Goal: Task Accomplishment & Management: Use online tool/utility

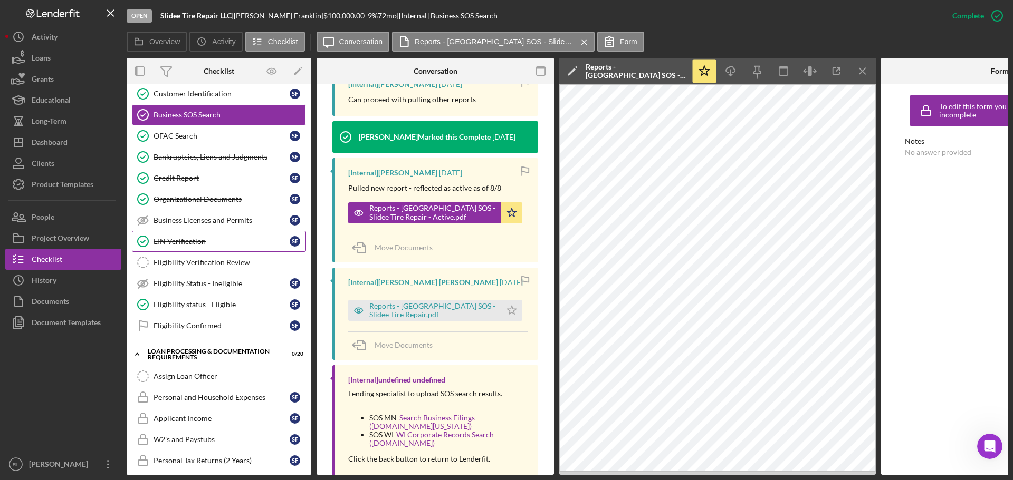
scroll to position [264, 0]
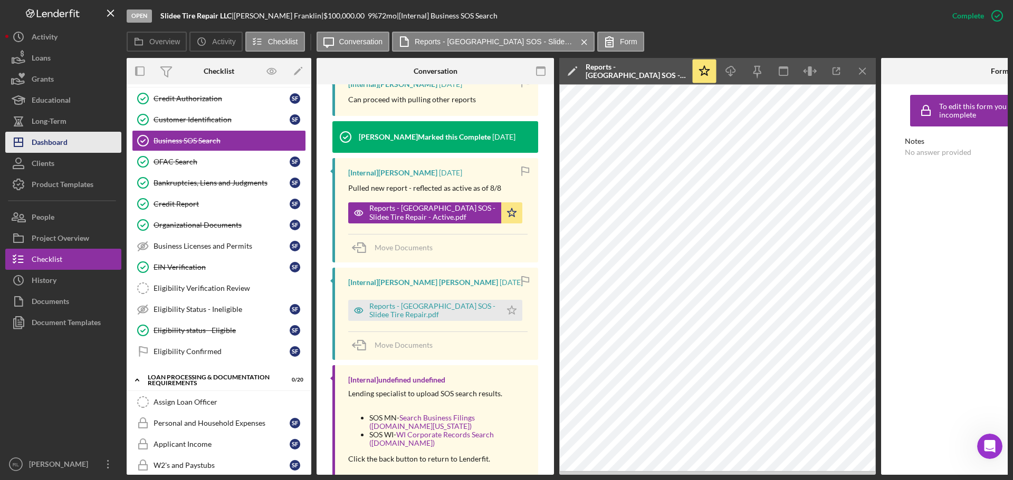
click at [42, 138] on div "Dashboard" at bounding box center [50, 144] width 36 height 24
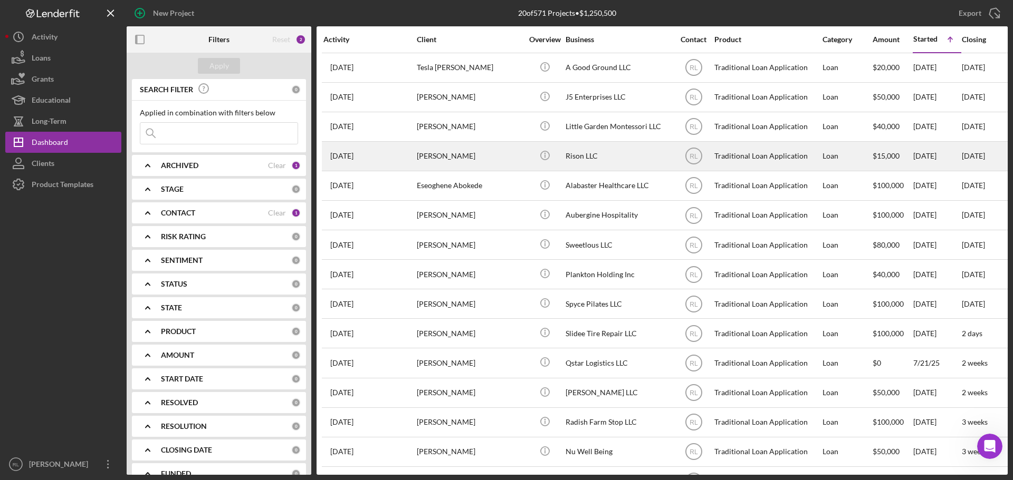
click at [479, 161] on div "[PERSON_NAME]" at bounding box center [469, 156] width 105 height 28
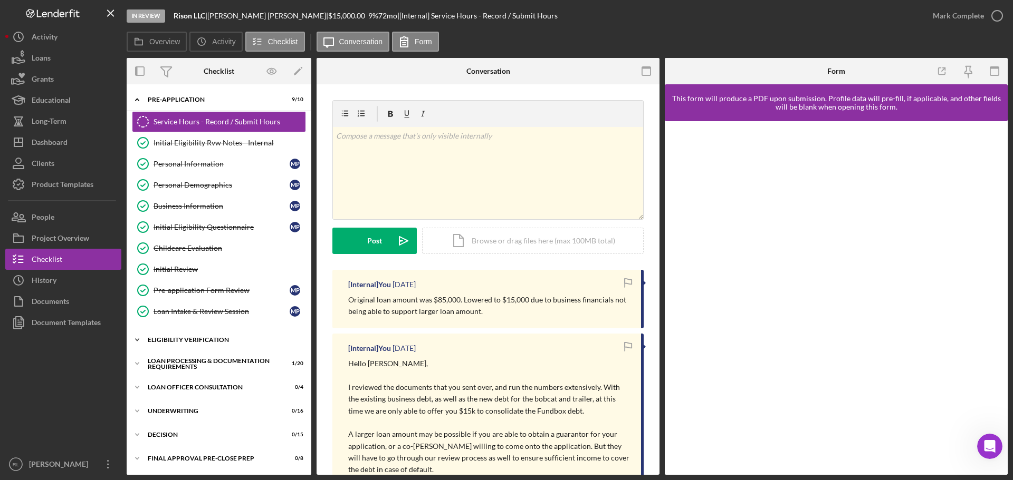
drag, startPoint x: 189, startPoint y: 338, endPoint x: 197, endPoint y: 338, distance: 7.9
click at [189, 338] on div "Eligibility Verification" at bounding box center [223, 340] width 150 height 6
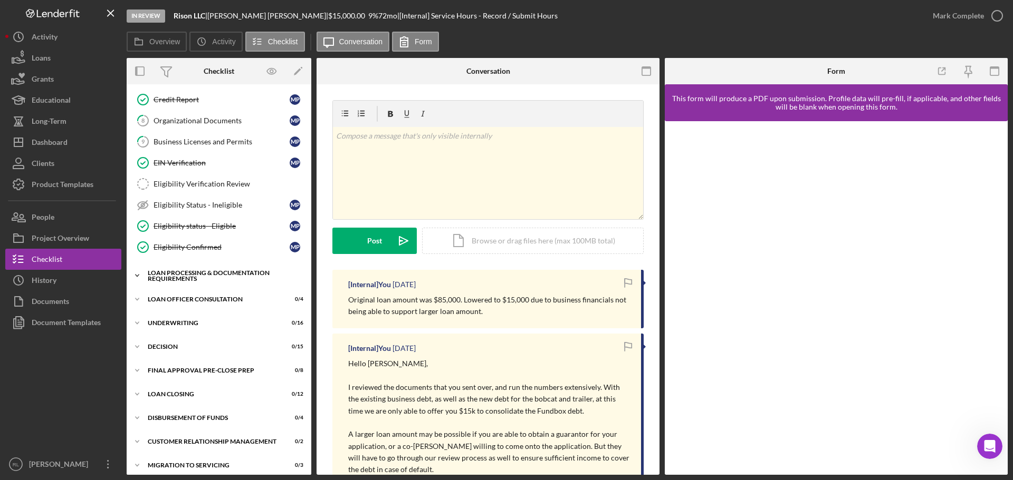
scroll to position [369, 0]
click at [201, 272] on div "Loan Processing & Documentation Requirements" at bounding box center [223, 275] width 150 height 12
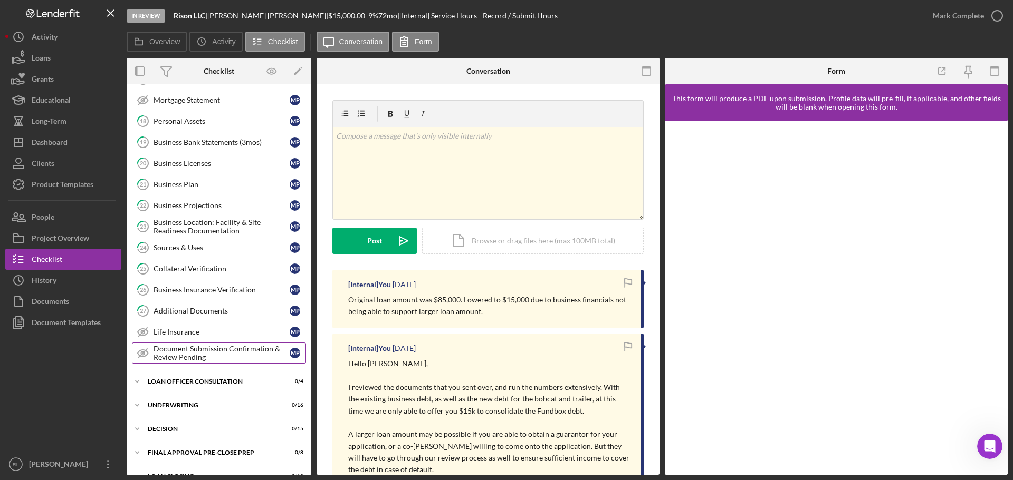
scroll to position [738, 0]
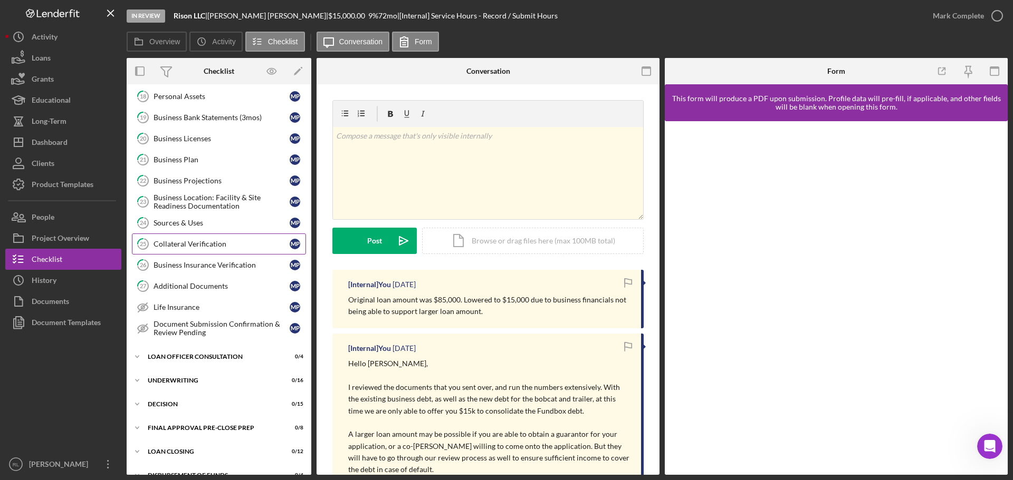
click at [207, 244] on div "Collateral Verification" at bounding box center [221, 244] width 136 height 8
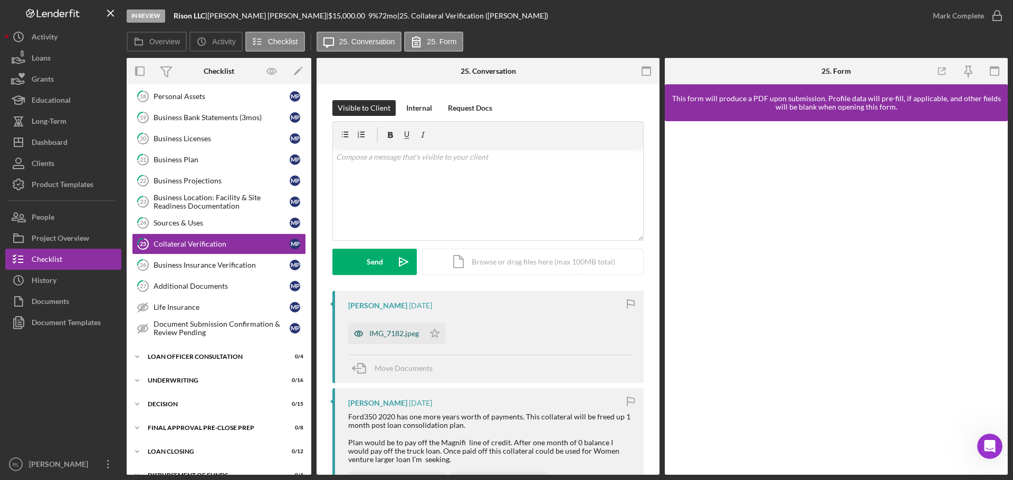
click at [393, 333] on div "IMG_7182.jpeg" at bounding box center [394, 334] width 50 height 8
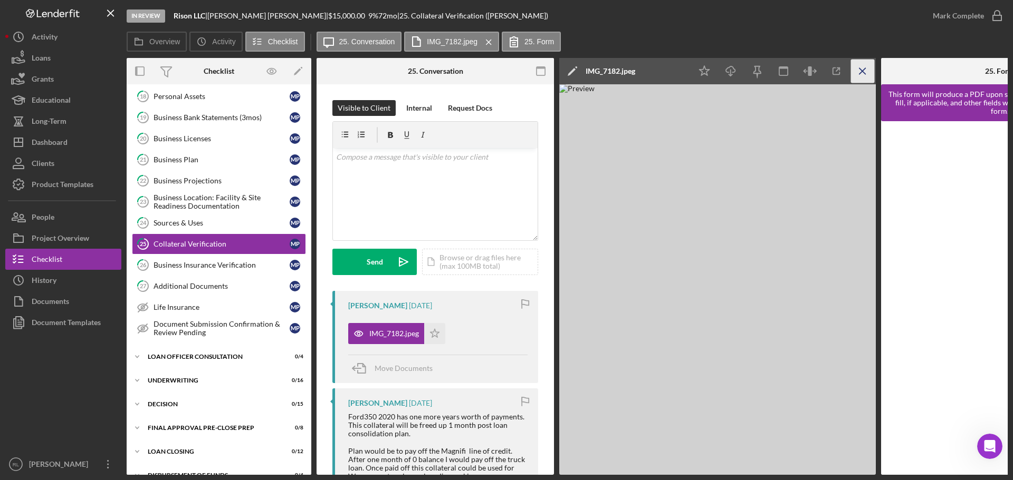
click at [862, 70] on icon "Icon/Menu Close" at bounding box center [863, 72] width 24 height 24
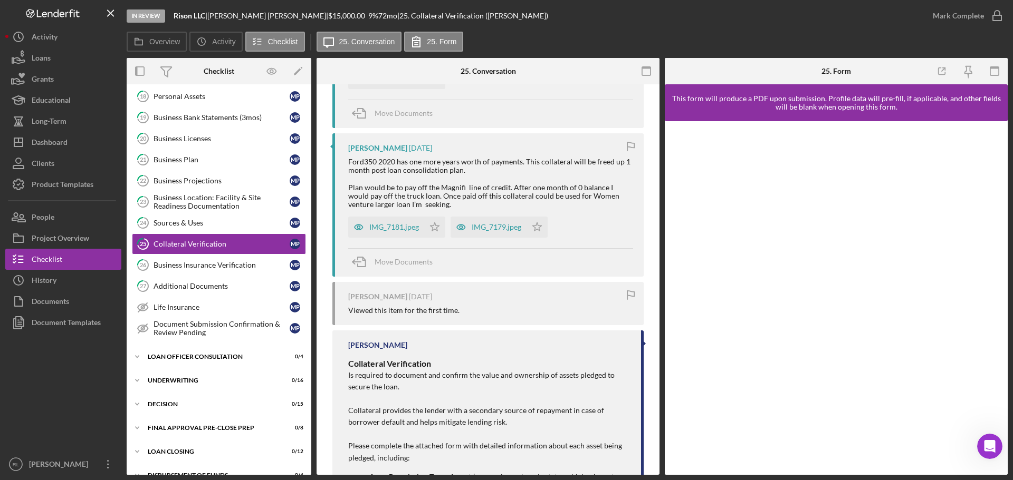
scroll to position [316, 0]
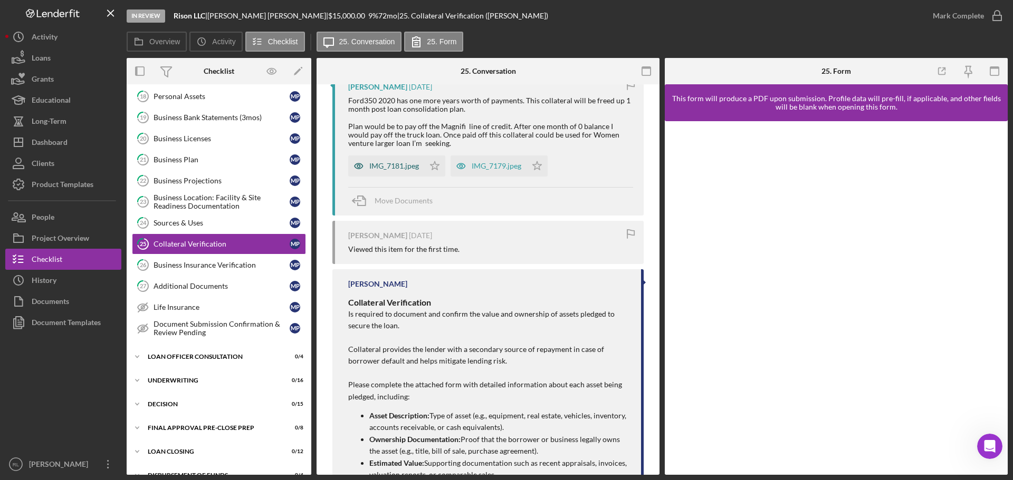
click at [399, 167] on div "IMG_7181.jpeg" at bounding box center [394, 166] width 50 height 8
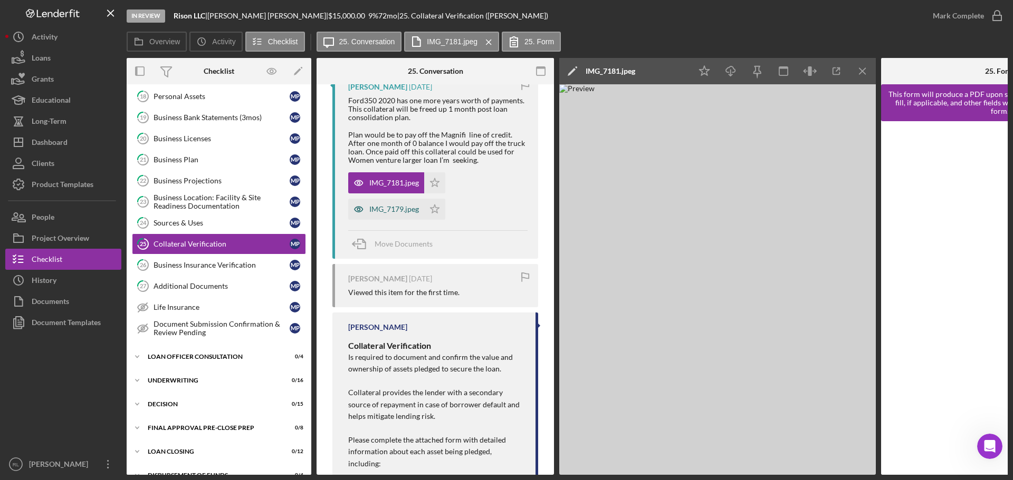
click at [392, 210] on div "IMG_7179.jpeg" at bounding box center [394, 209] width 50 height 8
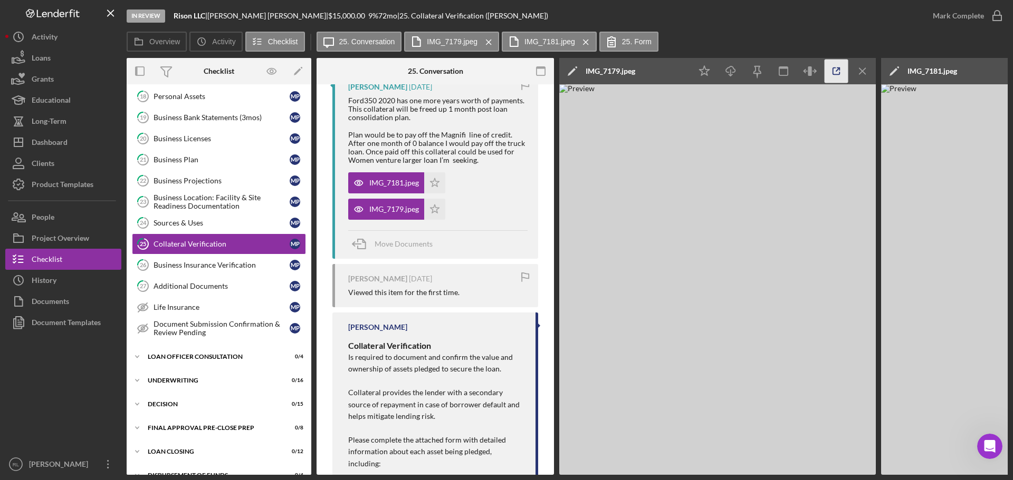
click at [825, 74] on icon "button" at bounding box center [836, 72] width 24 height 24
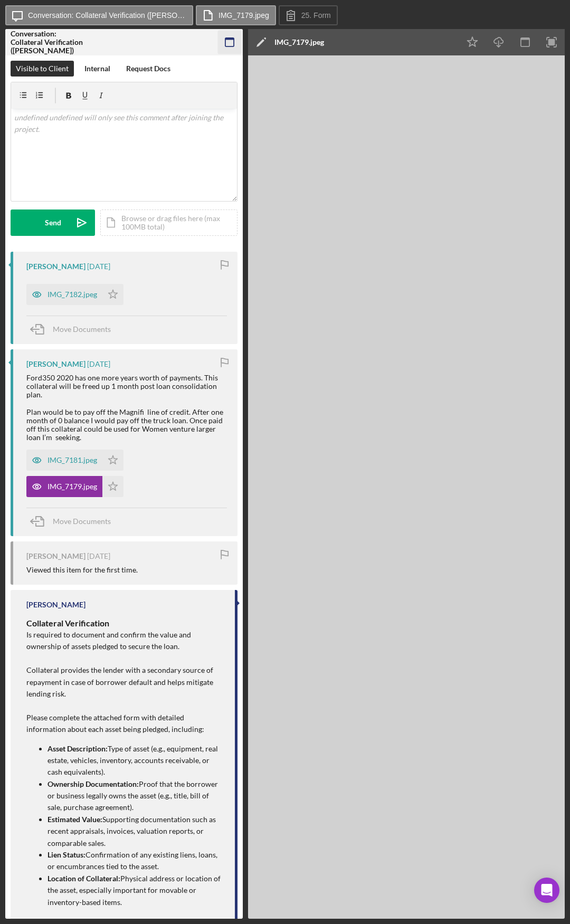
click at [234, 42] on rect "button" at bounding box center [229, 42] width 8 height 8
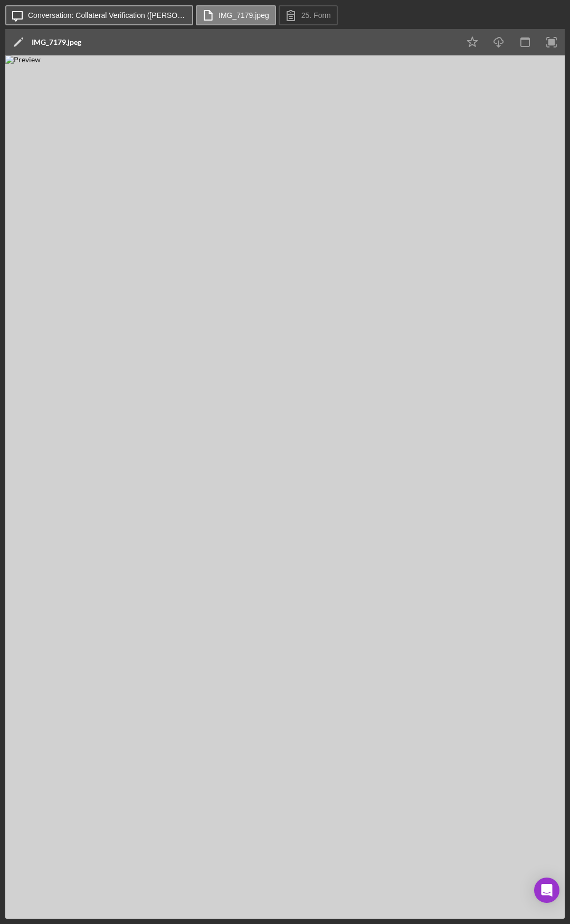
click at [102, 24] on button "Icon/Message Conversation: Collateral Verification ([PERSON_NAME])" at bounding box center [99, 15] width 188 height 20
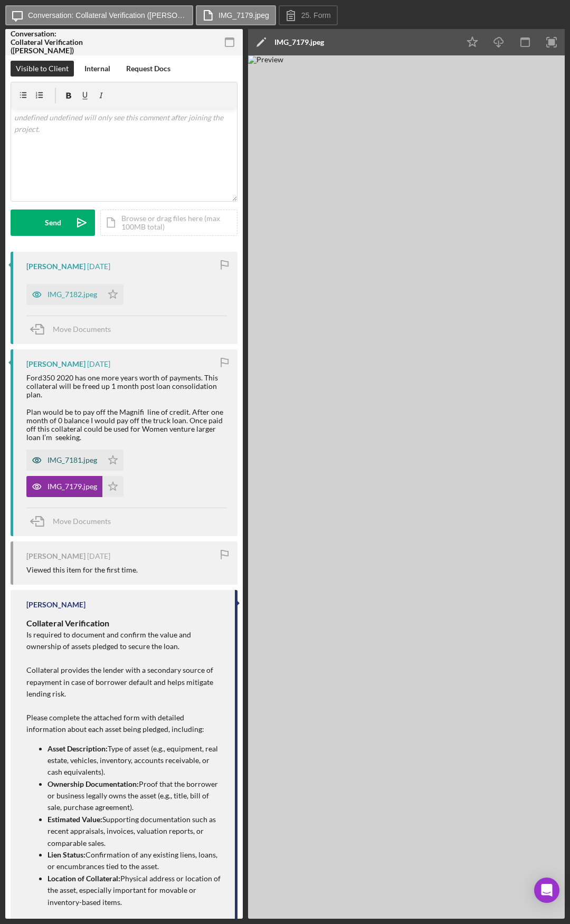
click at [69, 456] on div "IMG_7181.jpeg" at bounding box center [72, 460] width 50 height 8
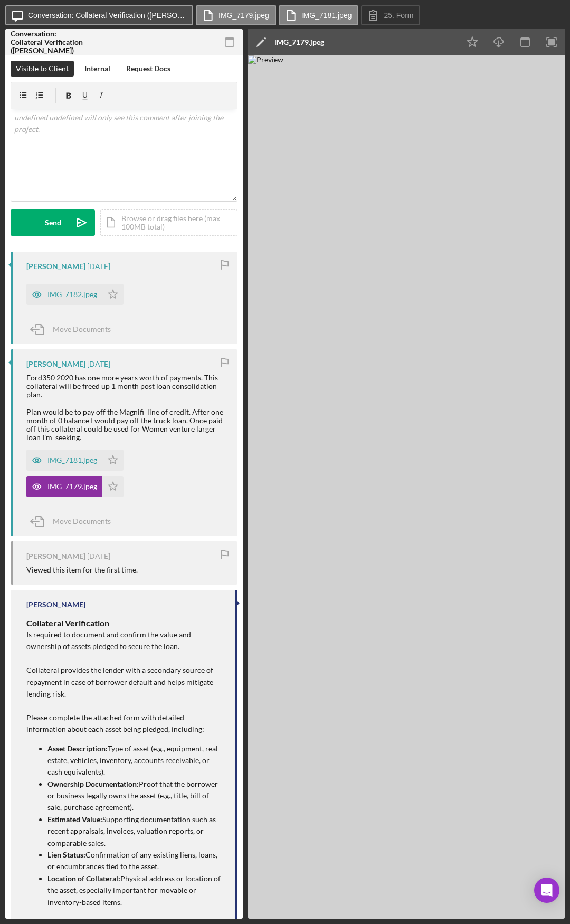
click at [112, 16] on label "Conversation: Collateral Verification (Myra P.)" at bounding box center [107, 15] width 158 height 8
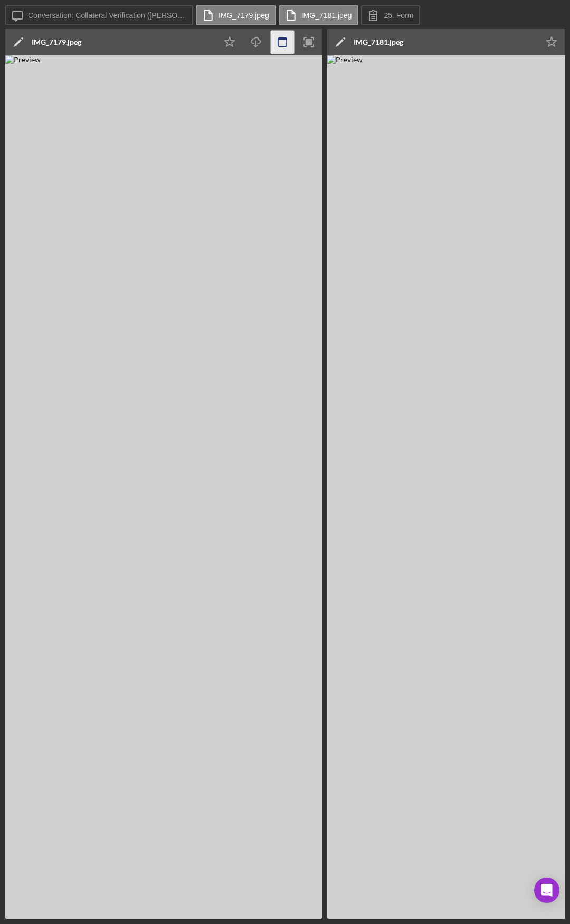
click at [281, 42] on icon "button" at bounding box center [283, 43] width 24 height 24
